Goal: Task Accomplishment & Management: Manage account settings

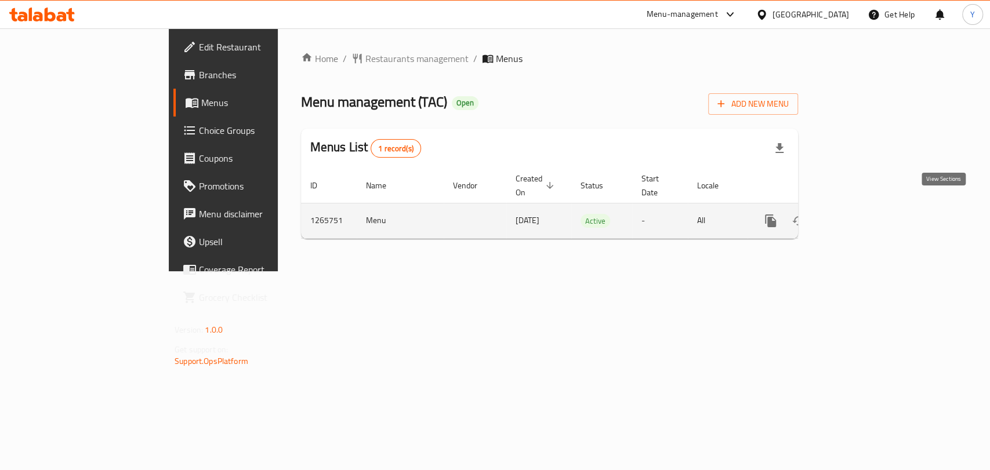
click at [860, 216] on icon "enhanced table" at bounding box center [854, 221] width 10 height 10
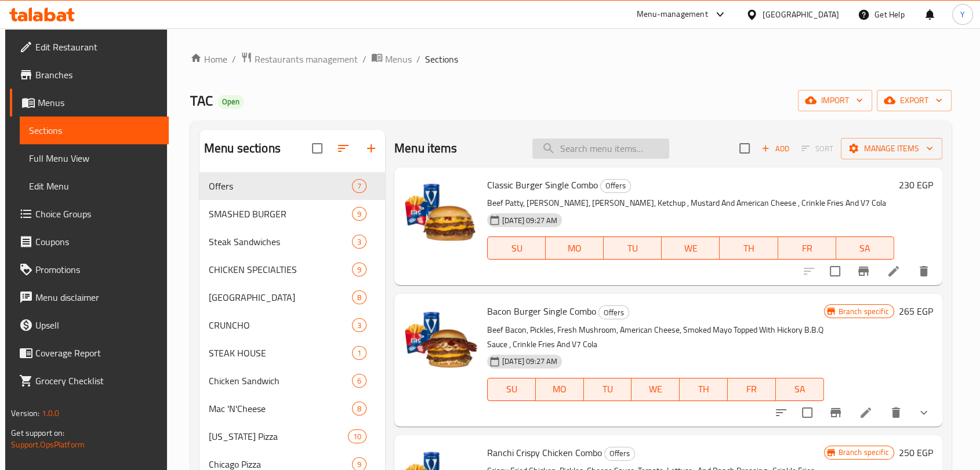
click at [617, 145] on input "search" at bounding box center [601, 149] width 137 height 20
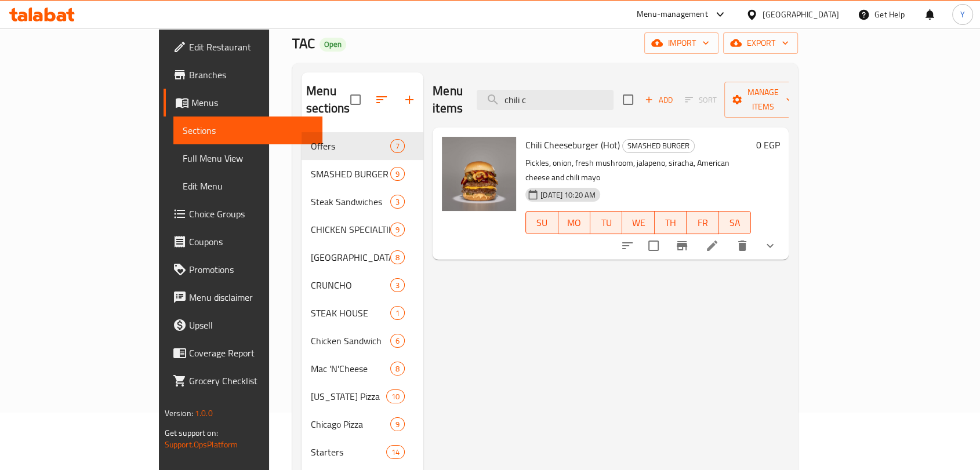
scroll to position [64, 0]
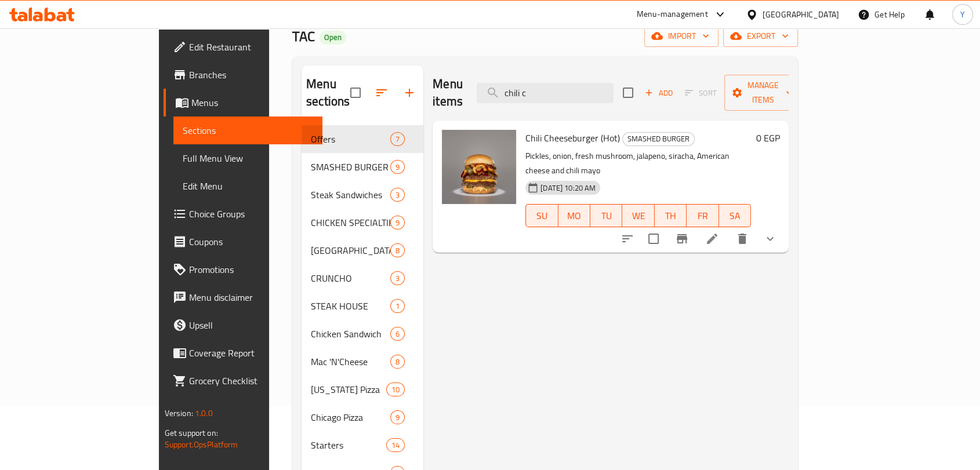
type input "chili c"
click at [719, 232] on icon at bounding box center [712, 239] width 14 height 14
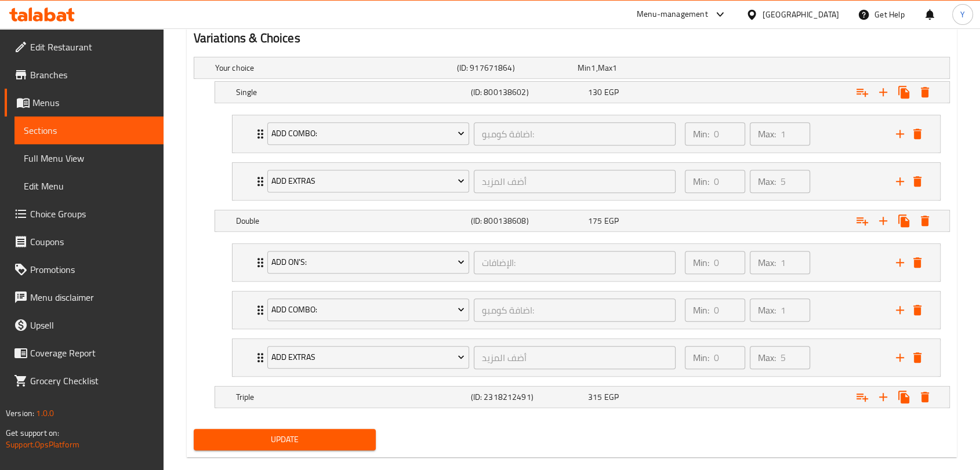
scroll to position [662, 0]
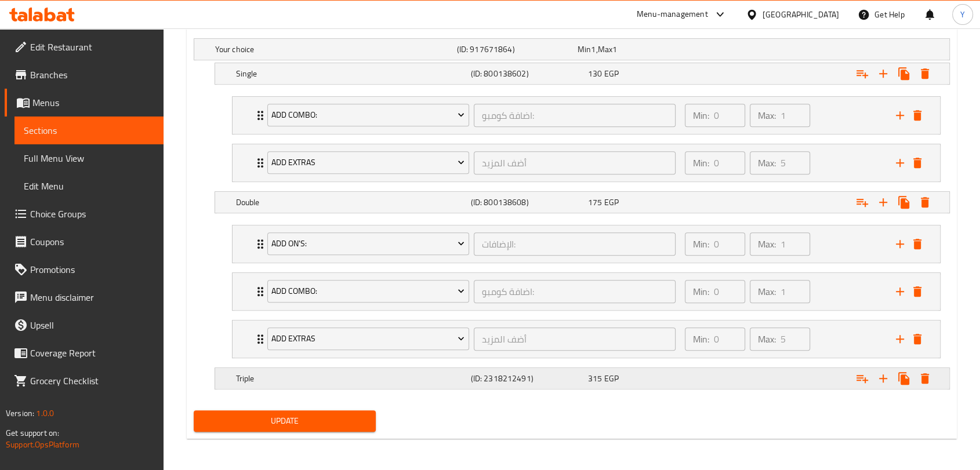
click at [800, 386] on div "Expand" at bounding box center [820, 379] width 235 height 26
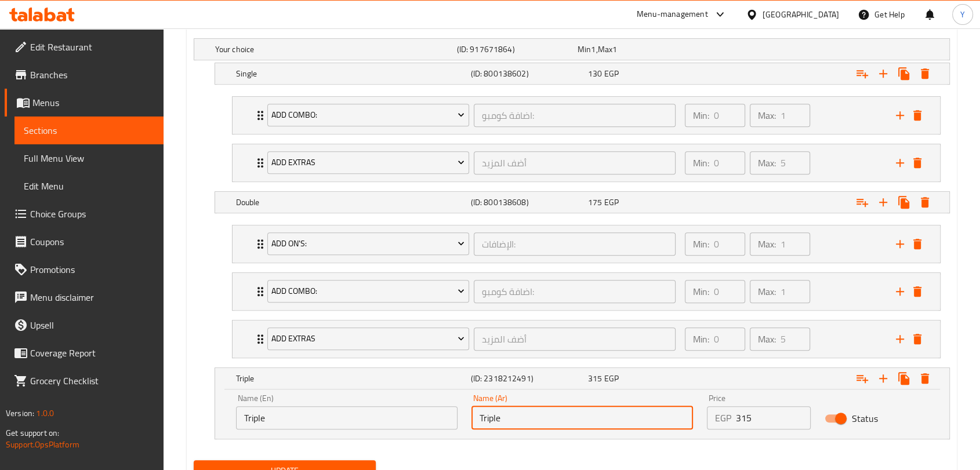
drag, startPoint x: 561, startPoint y: 422, endPoint x: 476, endPoint y: 409, distance: 85.7
click at [476, 409] on input "Triple" at bounding box center [583, 418] width 222 height 23
type input "تريبل"
click at [343, 466] on span "Update" at bounding box center [285, 471] width 164 height 15
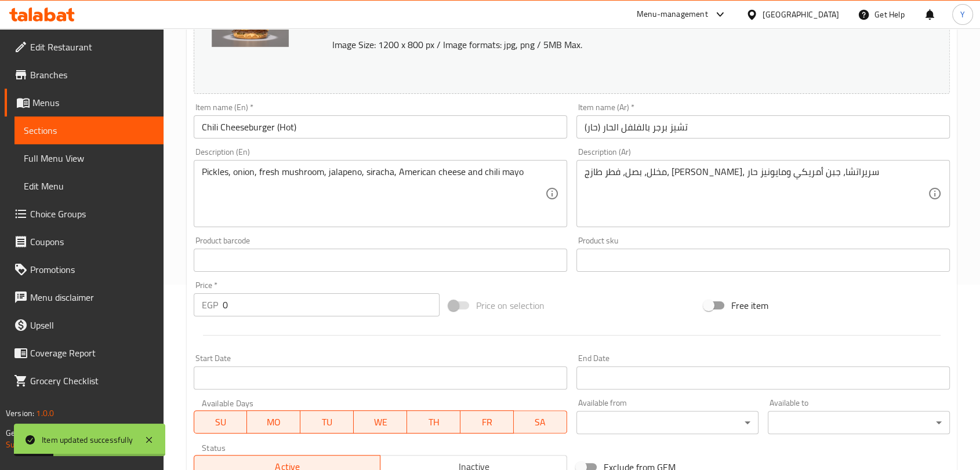
scroll to position [25, 0]
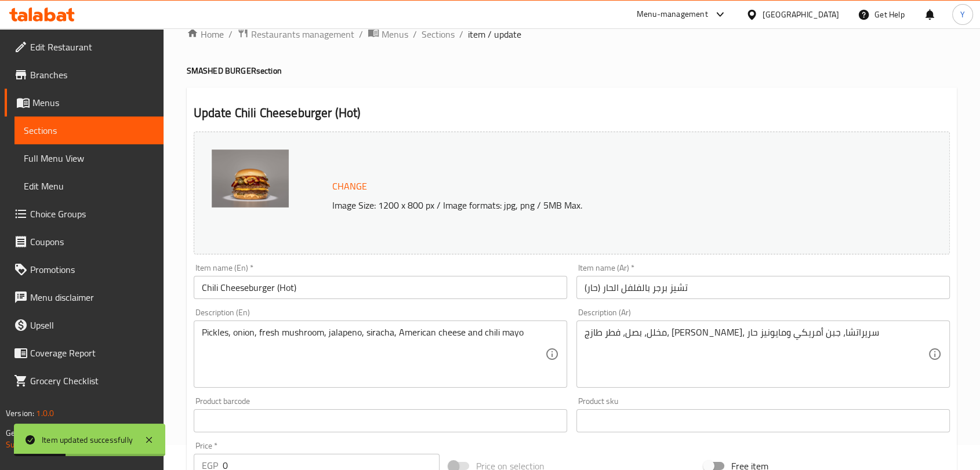
click at [310, 291] on input "Chili Cheeseburger (Hot)" at bounding box center [381, 287] width 374 height 23
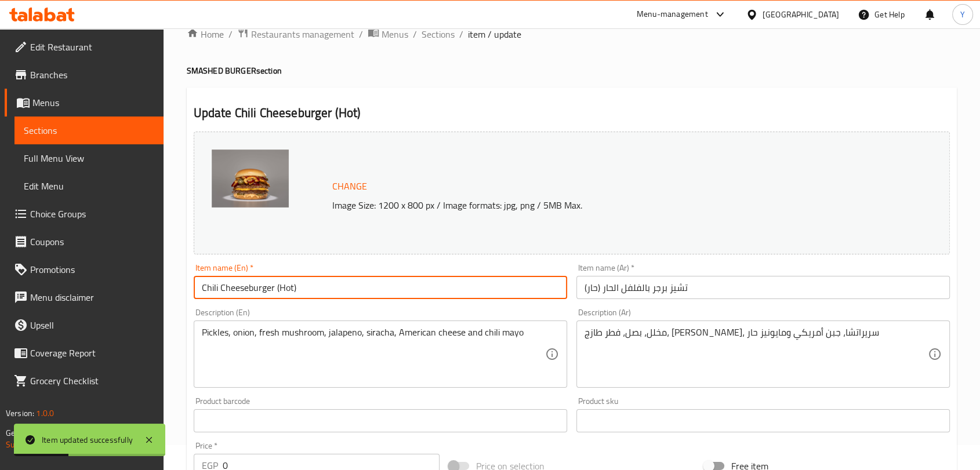
click at [310, 291] on input "Chili Cheeseburger (Hot)" at bounding box center [381, 287] width 374 height 23
click at [79, 165] on span "Full Menu View" at bounding box center [89, 158] width 131 height 14
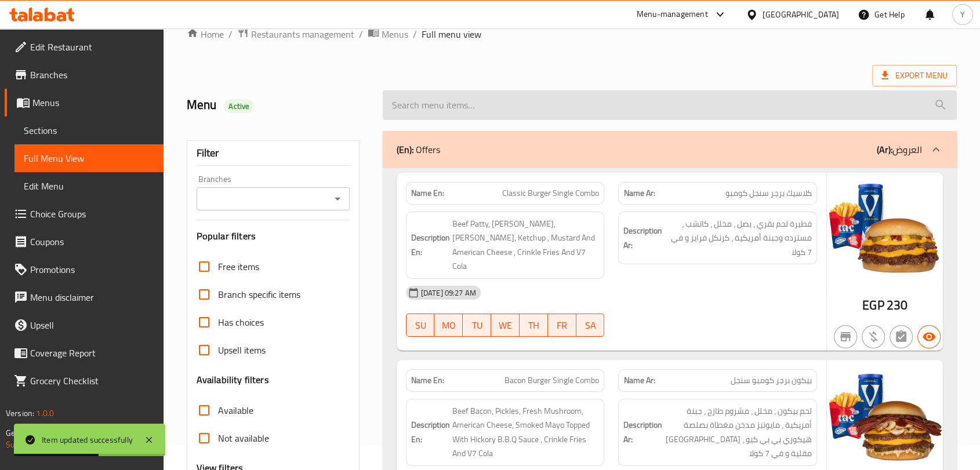
click at [549, 90] on input "search" at bounding box center [670, 105] width 574 height 30
paste input "Chili Cheeseburger (Hot)"
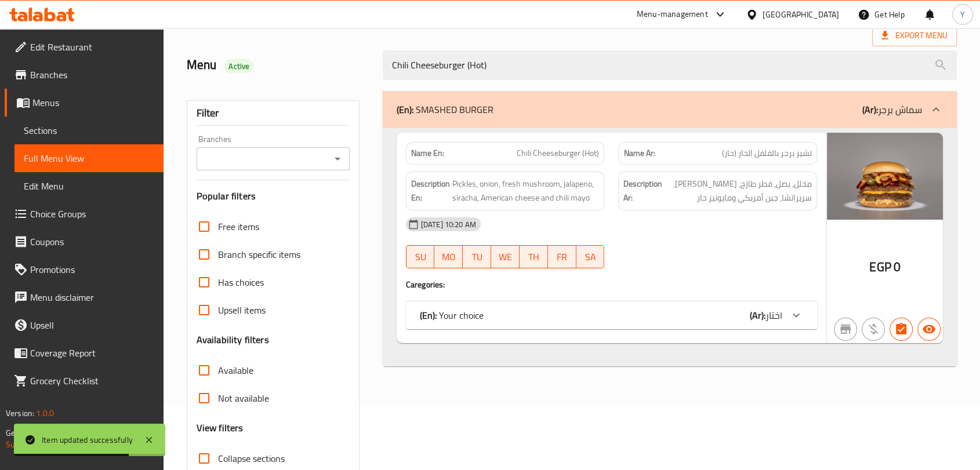
scroll to position [147, 0]
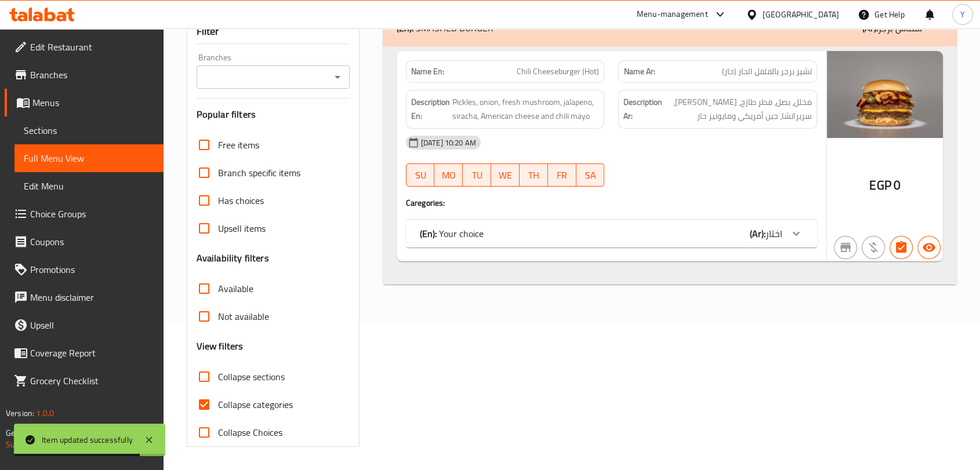
type input "Chili Cheeseburger (Hot)"
drag, startPoint x: 255, startPoint y: 406, endPoint x: 484, endPoint y: 381, distance: 230.5
click at [255, 406] on span "Collapse categories" at bounding box center [255, 405] width 75 height 14
click at [218, 406] on input "Collapse categories" at bounding box center [204, 405] width 28 height 28
checkbox input "false"
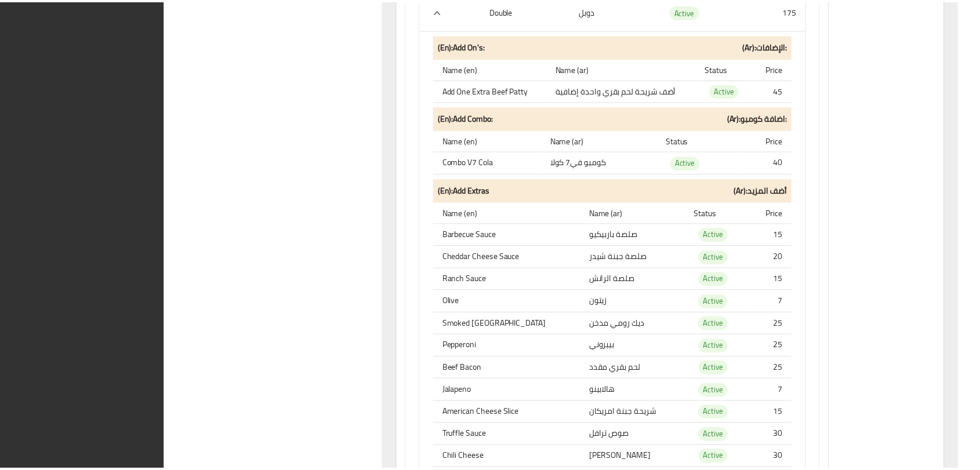
scroll to position [1389, 0]
